Goal: Navigation & Orientation: Find specific page/section

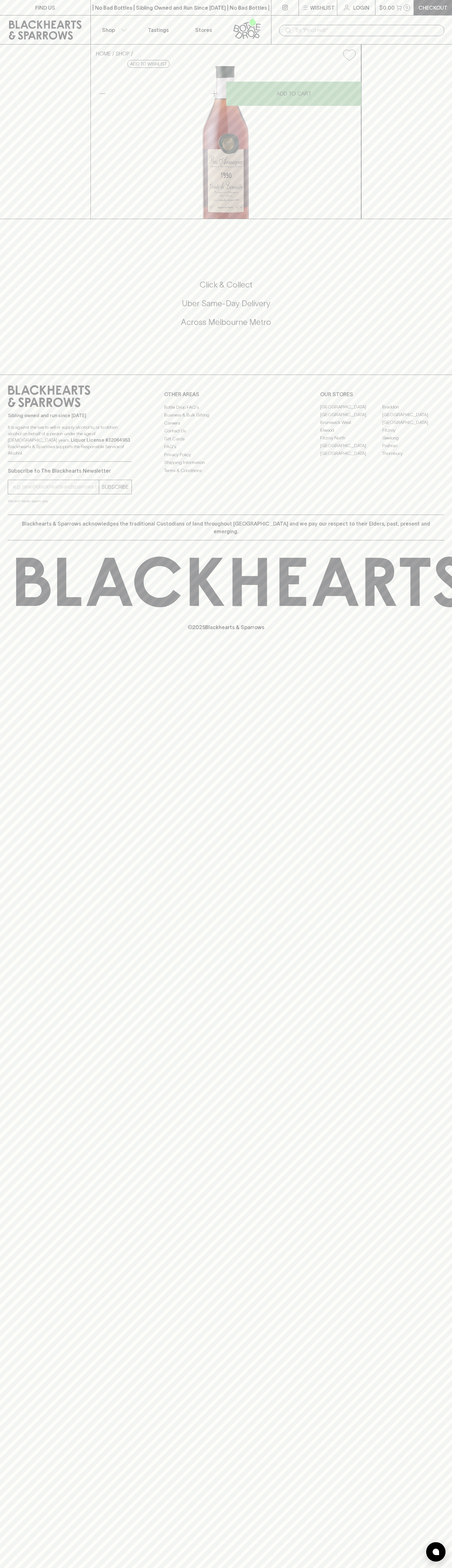
click at [224, 28] on link "Stores" at bounding box center [203, 29] width 45 height 29
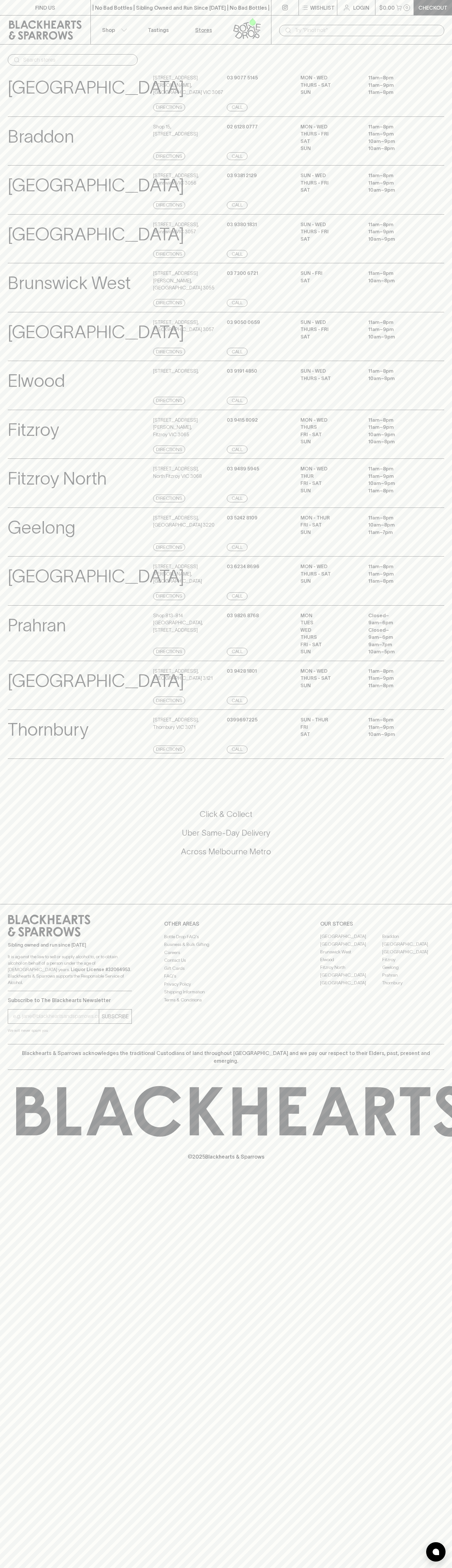
click at [244, 1567] on html "FIND US | No Bad Bottles | Sibling Owned and Run Since 2006 | No Bad Bottles | …" at bounding box center [226, 784] width 452 height 1568
click at [26, 857] on div "Click & Collect Uber Same-Day Delivery Across Melbourne Metro" at bounding box center [226, 833] width 436 height 49
